Goal: Find specific page/section: Find specific page/section

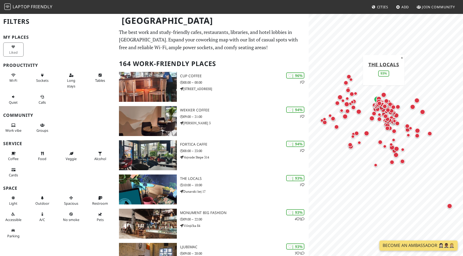
click at [380, 93] on div "Map marker" at bounding box center [383, 94] width 7 height 7
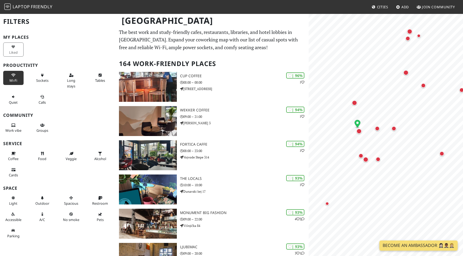
click at [16, 77] on button "Wi-Fi" at bounding box center [13, 78] width 20 height 14
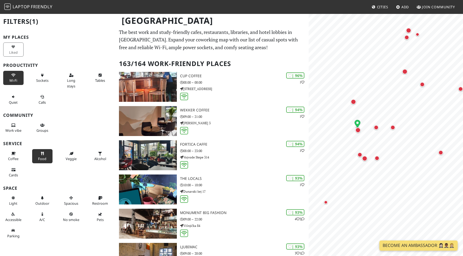
click at [42, 156] on button "Food" at bounding box center [42, 156] width 20 height 14
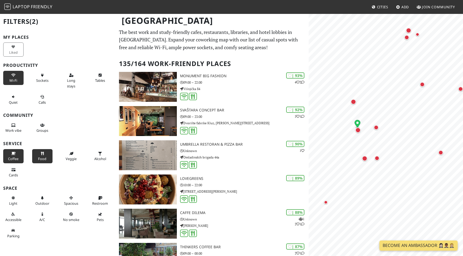
click at [16, 154] on button "Coffee" at bounding box center [13, 156] width 20 height 14
click at [18, 128] on button "Work vibe" at bounding box center [13, 128] width 20 height 14
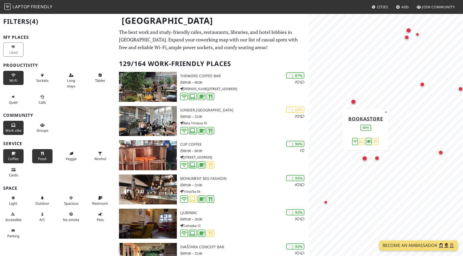
click at [364, 158] on div "Map marker" at bounding box center [364, 158] width 5 height 5
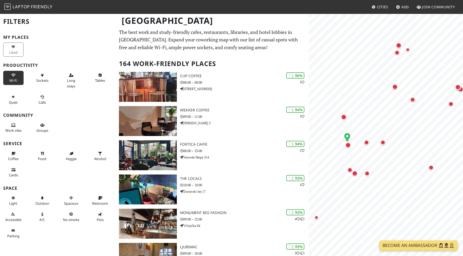
click at [12, 78] on button "Wi-Fi" at bounding box center [13, 78] width 20 height 14
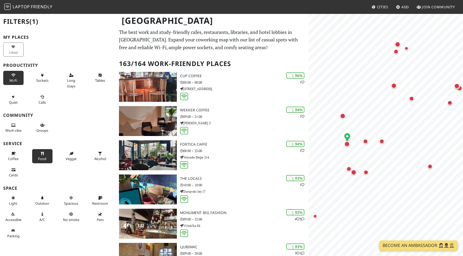
click at [43, 153] on icon at bounding box center [42, 153] width 4 height 3
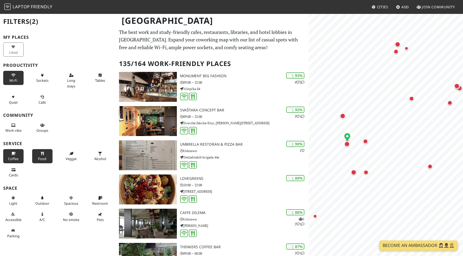
click at [18, 157] on span "Coffee" at bounding box center [13, 159] width 10 height 5
click at [19, 130] on span "Work vibe" at bounding box center [13, 130] width 16 height 5
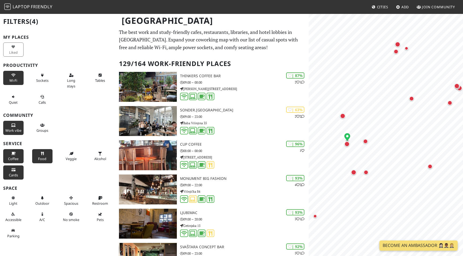
click at [15, 175] on span "Cards" at bounding box center [13, 175] width 9 height 5
